Goal: Information Seeking & Learning: Learn about a topic

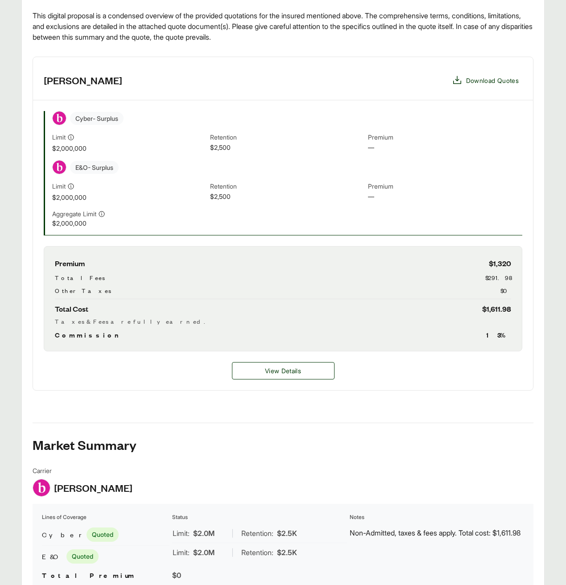
scroll to position [131, 0]
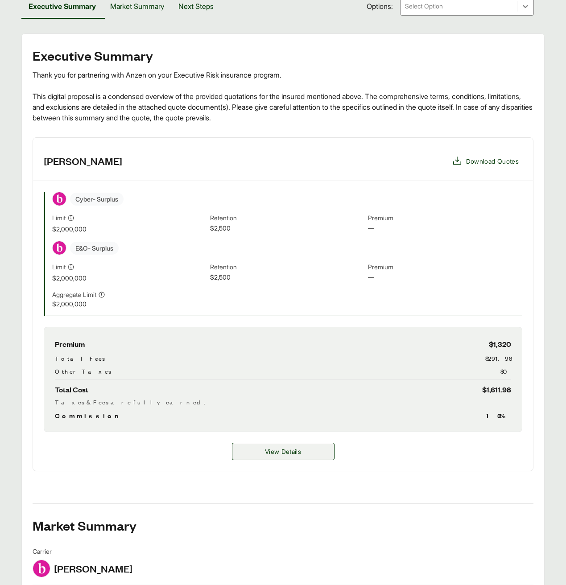
click at [290, 453] on span "View Details" at bounding box center [283, 451] width 36 height 9
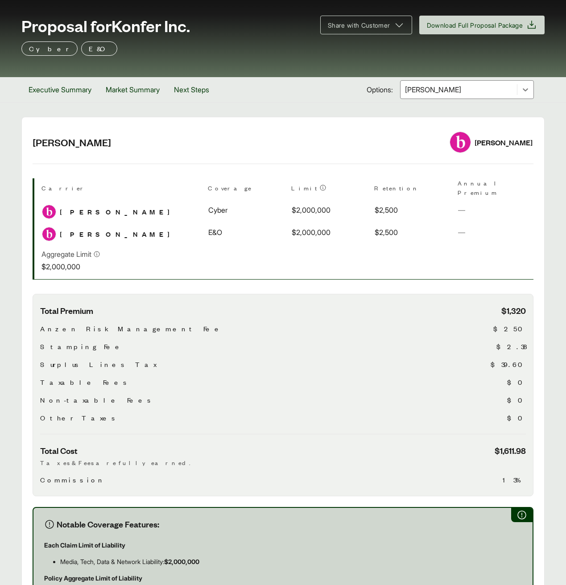
scroll to position [29, 0]
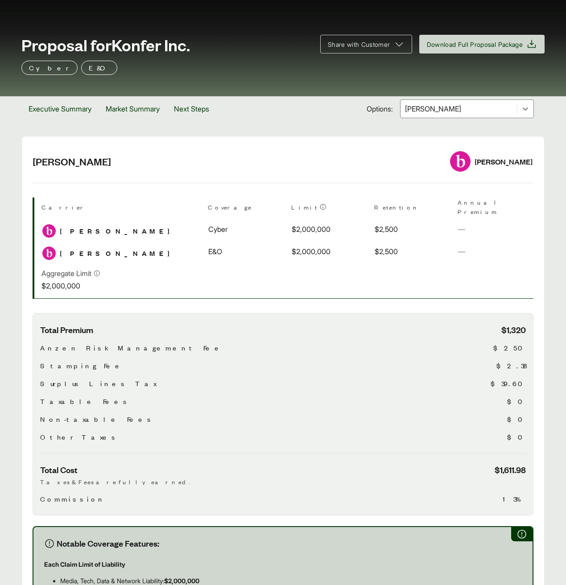
click at [374, 243] on div "Retention $2,500" at bounding box center [411, 252] width 75 height 18
click at [76, 106] on button "Executive Summary" at bounding box center [59, 108] width 77 height 25
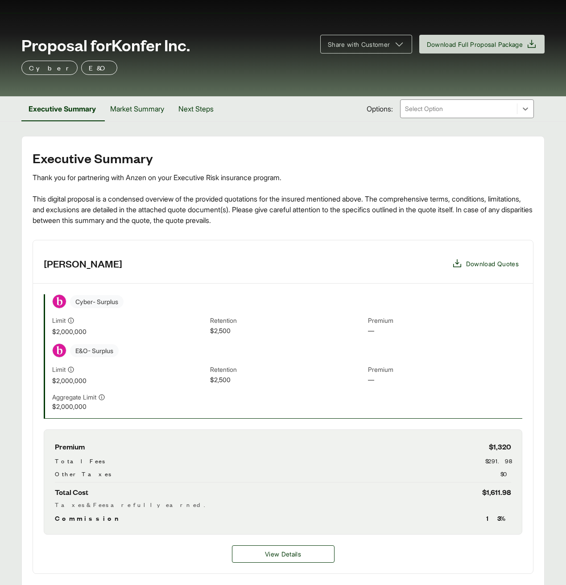
click at [129, 127] on div "Get Shareable Link Proposal for Konfer Inc. Share with Customer Download Full P…" at bounding box center [283, 395] width 566 height 848
click at [138, 112] on button "Market Summary" at bounding box center [137, 108] width 68 height 25
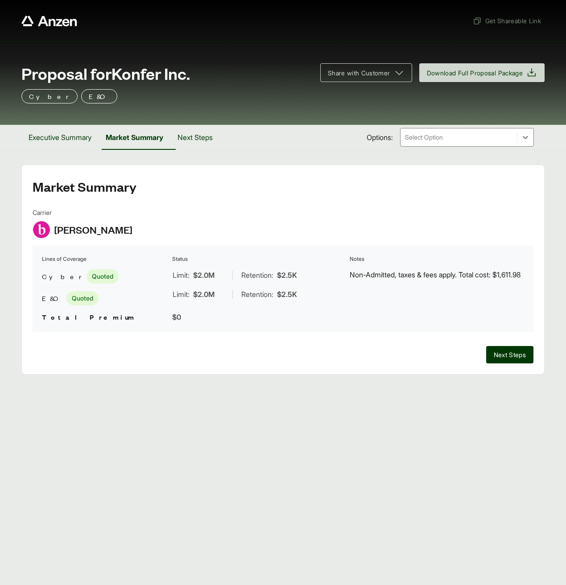
click at [187, 119] on div "Proposal for Konfer Inc. Share with Customer Download Full Proposal Package Cyb…" at bounding box center [283, 82] width 566 height 83
click at [80, 139] on button "Executive Summary" at bounding box center [59, 137] width 77 height 25
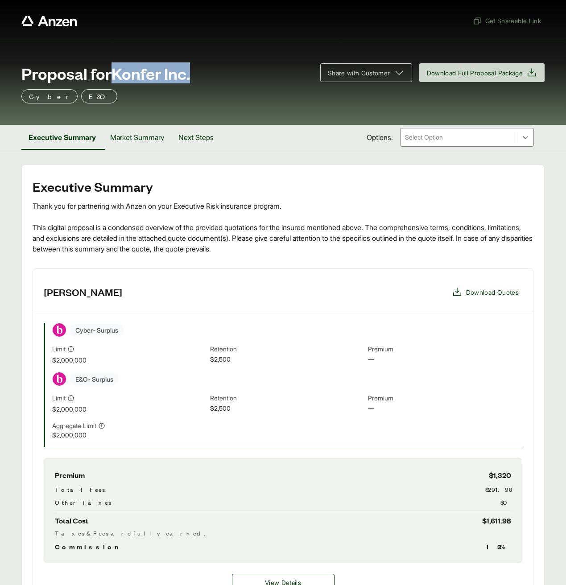
drag, startPoint x: 115, startPoint y: 72, endPoint x: 212, endPoint y: 72, distance: 97.6
click at [212, 72] on div "Proposal for Konfer Inc." at bounding box center [165, 73] width 288 height 18
copy span "Konfer Inc."
